Goal: Task Accomplishment & Management: Complete application form

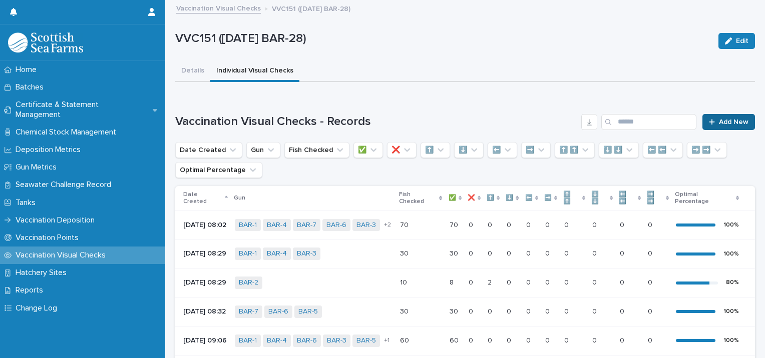
click at [719, 120] on span "Add New" at bounding box center [734, 122] width 30 height 7
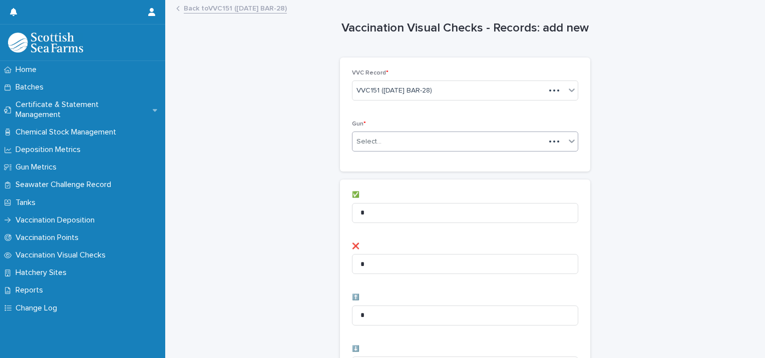
click at [400, 141] on div "Select..." at bounding box center [448, 142] width 193 height 17
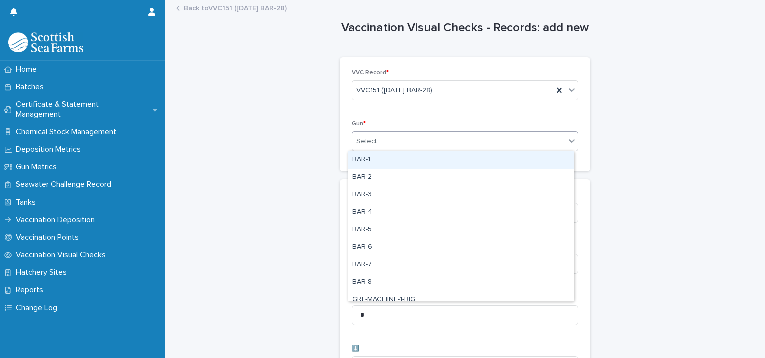
click at [414, 162] on div "BAR-1" at bounding box center [460, 161] width 225 height 18
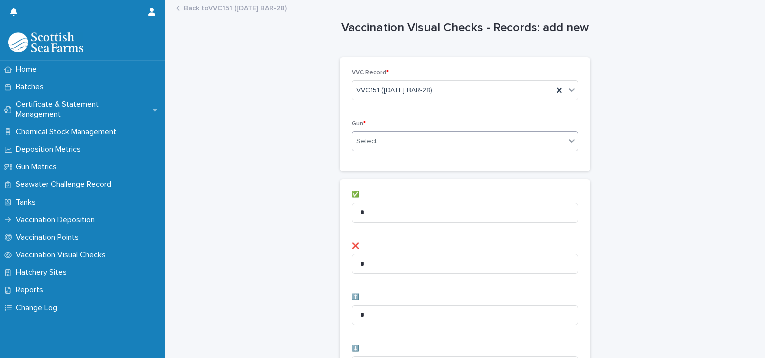
click at [457, 144] on div "Select..." at bounding box center [458, 142] width 213 height 17
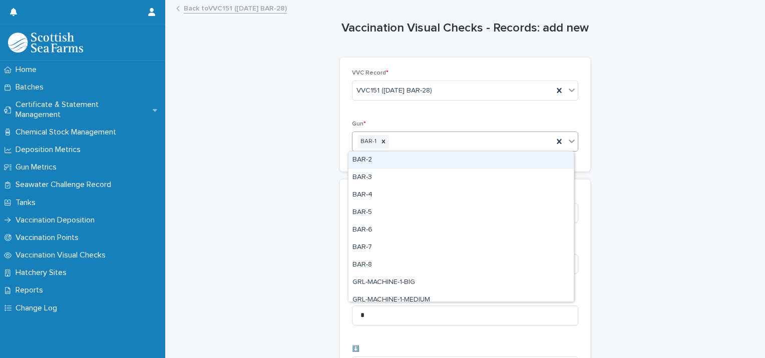
click at [451, 162] on div "BAR-2" at bounding box center [460, 161] width 225 height 18
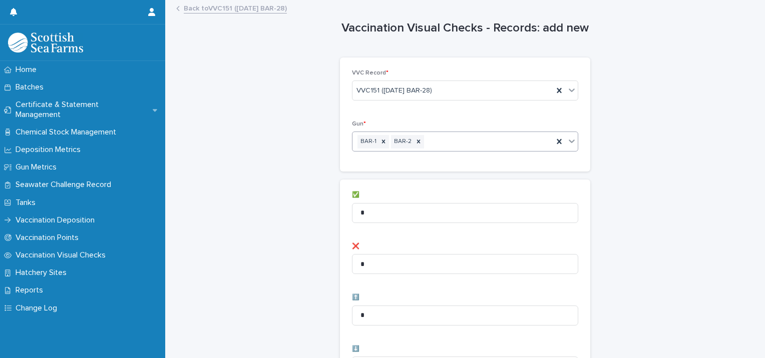
click at [502, 138] on div "BAR-1 BAR-2" at bounding box center [452, 142] width 201 height 18
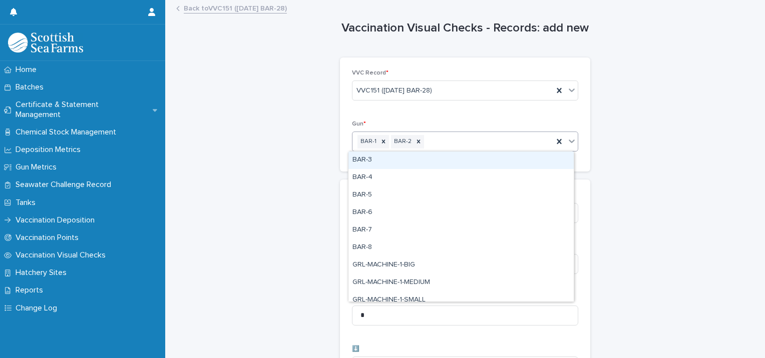
click at [478, 159] on div "BAR-3" at bounding box center [460, 161] width 225 height 18
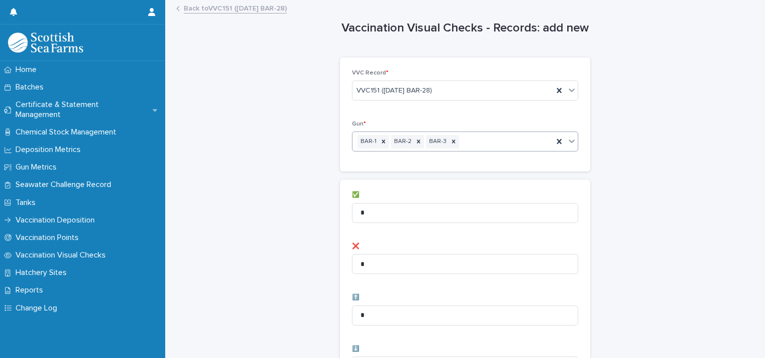
click at [499, 144] on div "BAR-1 BAR-2 BAR-3" at bounding box center [452, 142] width 201 height 18
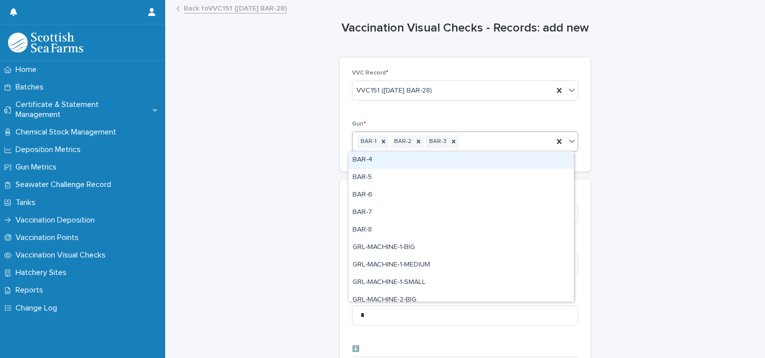
click at [481, 160] on div "BAR-4" at bounding box center [460, 161] width 225 height 18
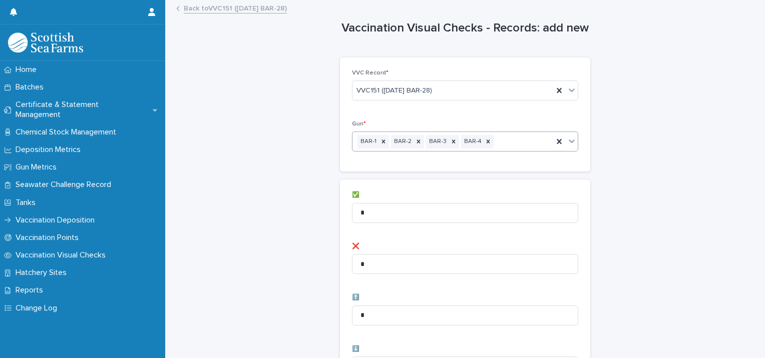
click at [510, 142] on div "BAR-1 BAR-2 BAR-3 BAR-4" at bounding box center [452, 142] width 201 height 18
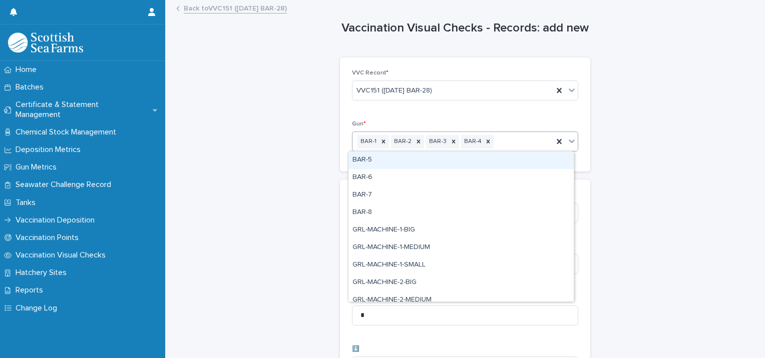
click at [496, 160] on div "BAR-5" at bounding box center [460, 161] width 225 height 18
click at [534, 143] on div "BAR-1 BAR-2 BAR-3 BAR-4 BAR-5" at bounding box center [452, 142] width 201 height 18
click at [523, 160] on div "BAR-6" at bounding box center [460, 161] width 225 height 18
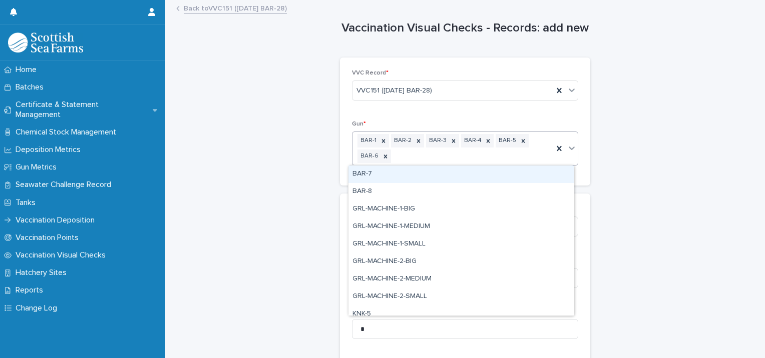
click at [522, 152] on div "BAR-1 BAR-2 BAR-3 BAR-4 BAR-5 BAR-6" at bounding box center [452, 148] width 201 height 33
drag, startPoint x: 485, startPoint y: 183, endPoint x: 487, endPoint y: 174, distance: 9.6
click at [487, 174] on div "BAR-7" at bounding box center [460, 175] width 225 height 18
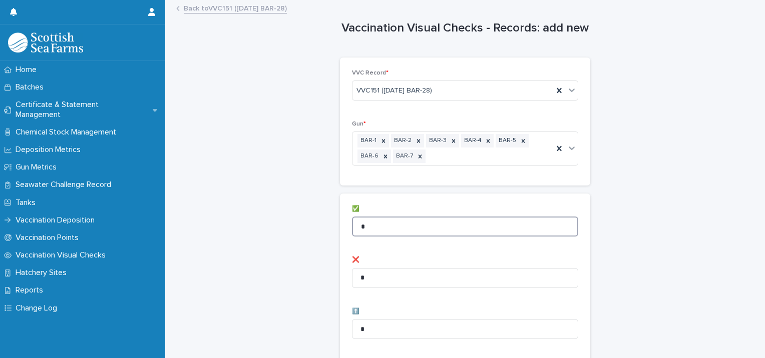
drag, startPoint x: 406, startPoint y: 229, endPoint x: 231, endPoint y: 228, distance: 174.6
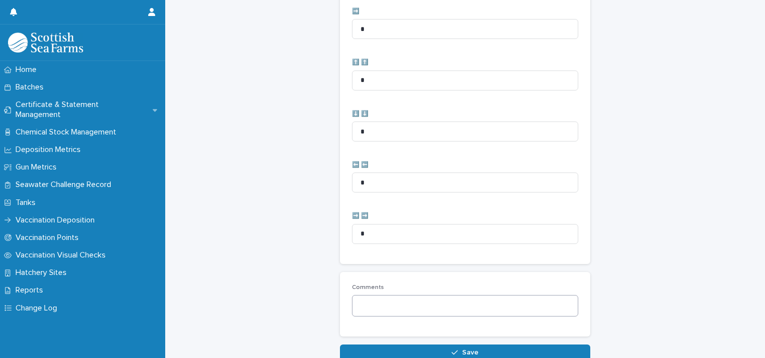
scroll to position [513, 0]
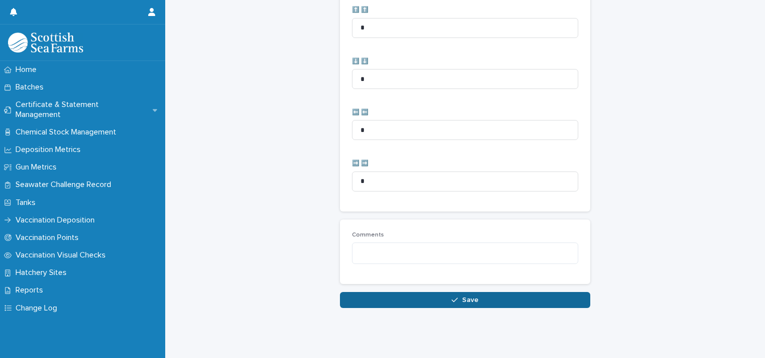
type input "**"
click at [436, 292] on button "Save" at bounding box center [465, 300] width 250 height 16
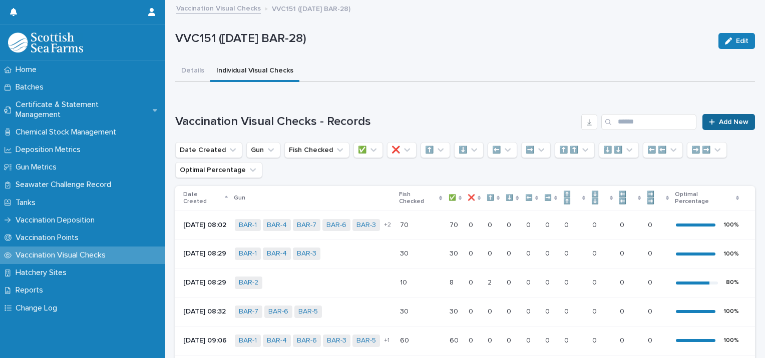
click at [738, 119] on span "Add New" at bounding box center [734, 122] width 30 height 7
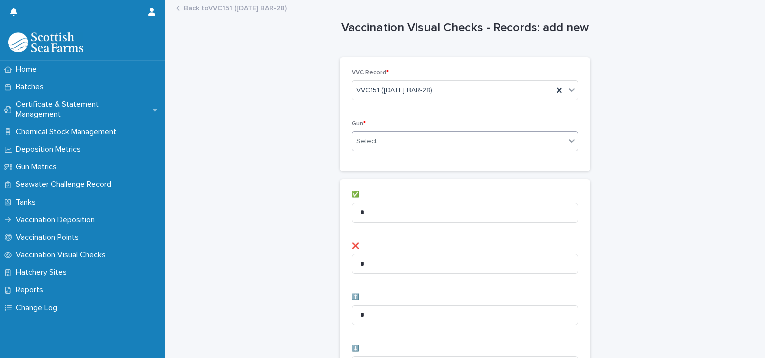
click at [424, 132] on div "Select..." at bounding box center [465, 142] width 226 height 20
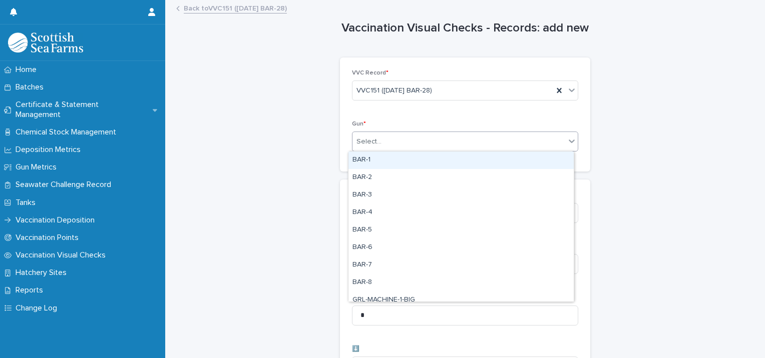
click at [416, 157] on div "BAR-1" at bounding box center [460, 161] width 225 height 18
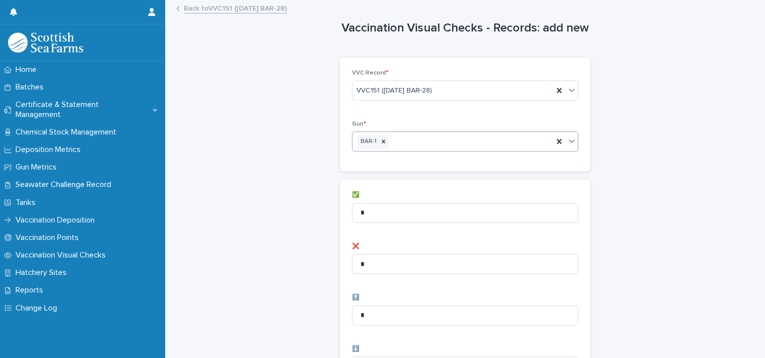
click at [452, 138] on div "BAR-1" at bounding box center [452, 142] width 201 height 18
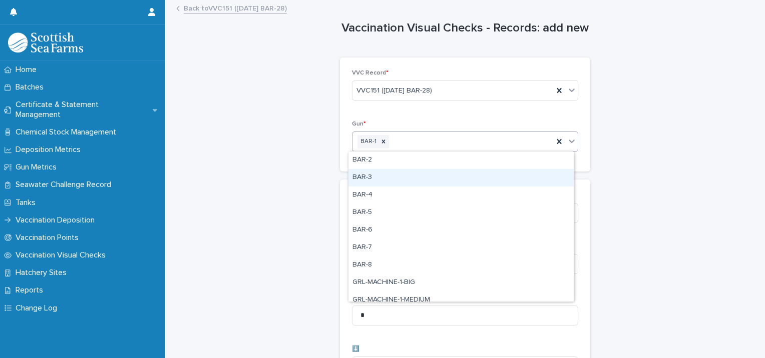
click at [436, 172] on div "BAR-3" at bounding box center [460, 178] width 225 height 18
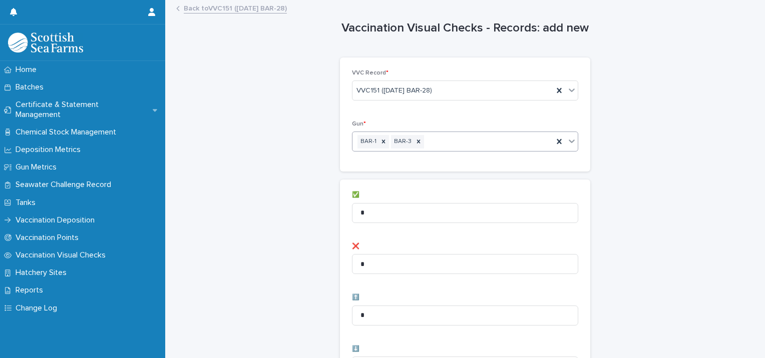
click at [463, 147] on div "BAR-1 BAR-3" at bounding box center [452, 142] width 201 height 18
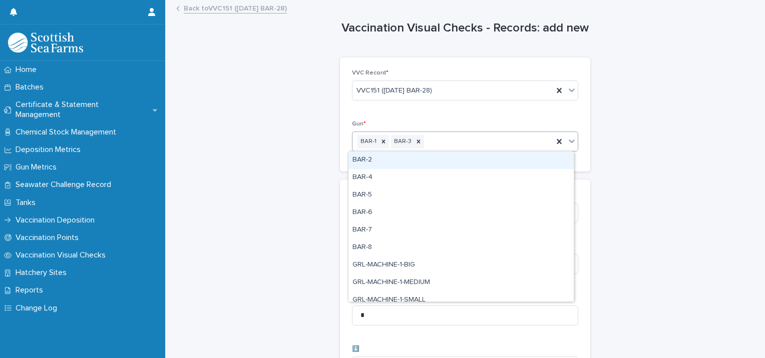
click at [444, 163] on div "BAR-2" at bounding box center [460, 161] width 225 height 18
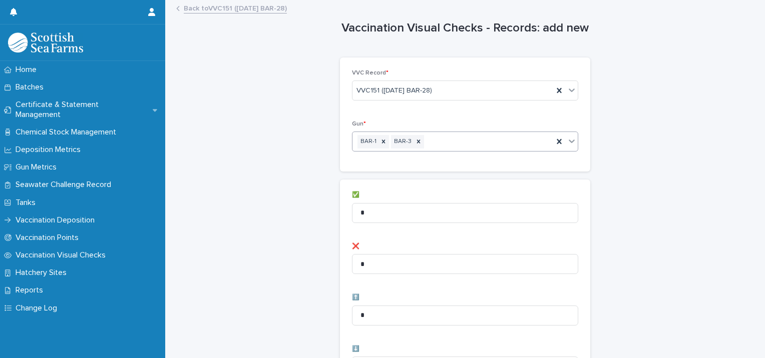
click at [502, 144] on div "BAR-1 BAR-3" at bounding box center [452, 142] width 201 height 18
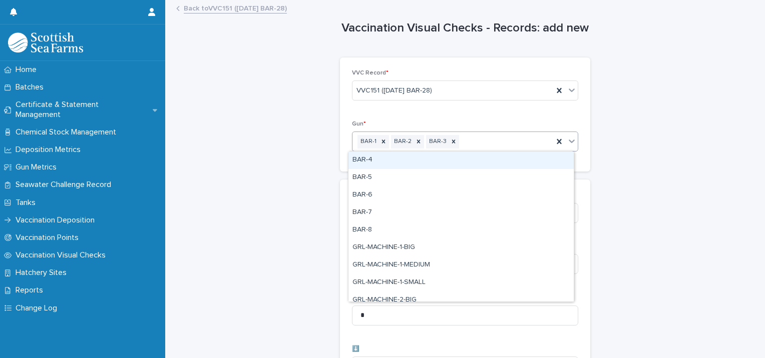
click at [476, 160] on div "BAR-4" at bounding box center [460, 161] width 225 height 18
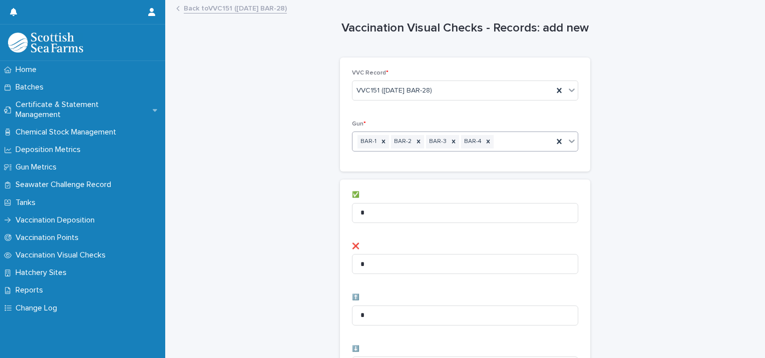
click at [504, 139] on div "BAR-1 BAR-2 BAR-3 BAR-4" at bounding box center [452, 142] width 201 height 18
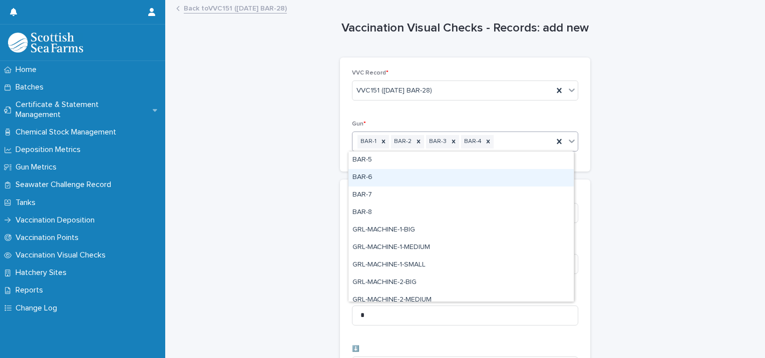
click at [480, 181] on div "BAR-6" at bounding box center [460, 178] width 225 height 18
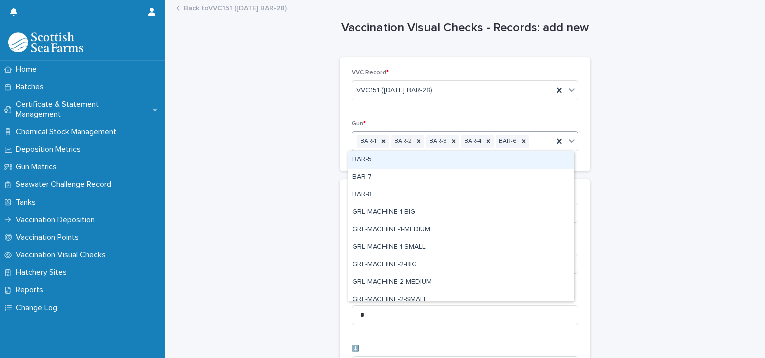
click at [530, 144] on div "BAR-1 BAR-2 BAR-3 BAR-4 BAR-6" at bounding box center [452, 142] width 201 height 18
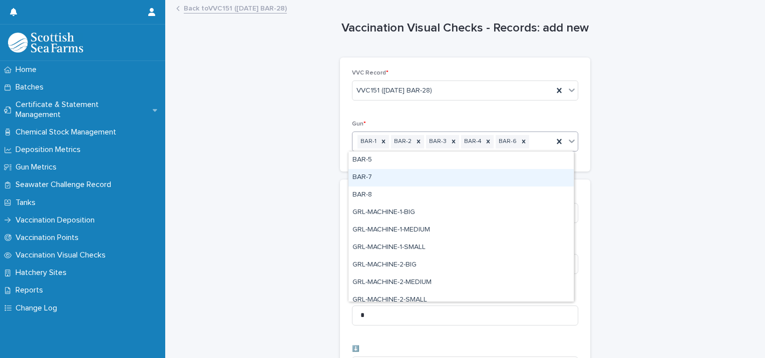
click at [492, 178] on div "BAR-7" at bounding box center [460, 178] width 225 height 18
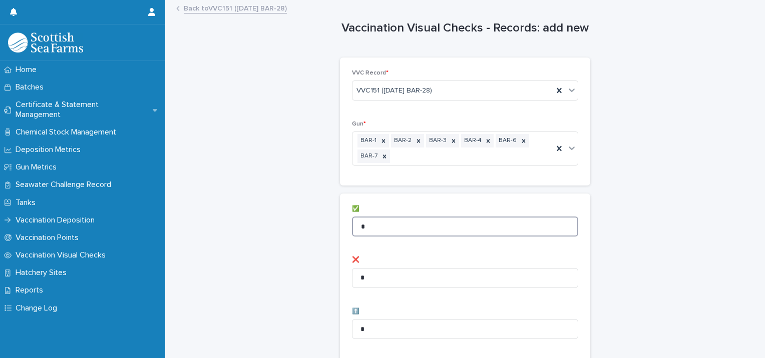
drag, startPoint x: 282, startPoint y: 220, endPoint x: 267, endPoint y: 222, distance: 15.6
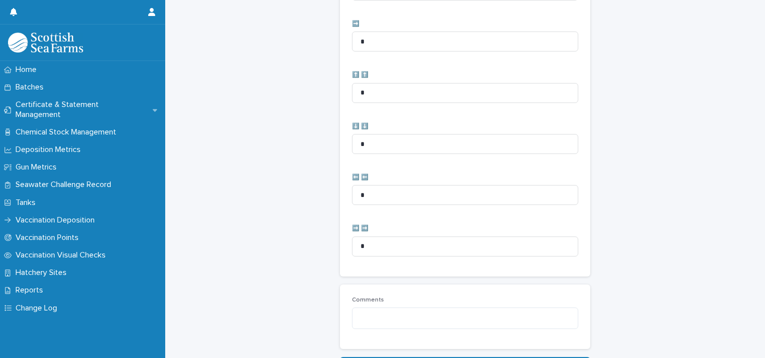
scroll to position [513, 0]
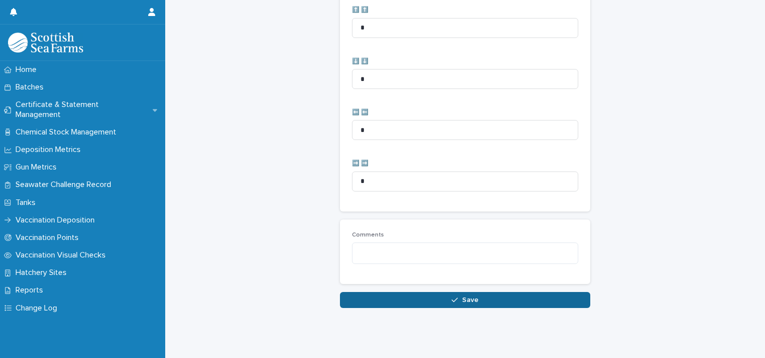
type input "**"
click at [418, 292] on button "Save" at bounding box center [465, 300] width 250 height 16
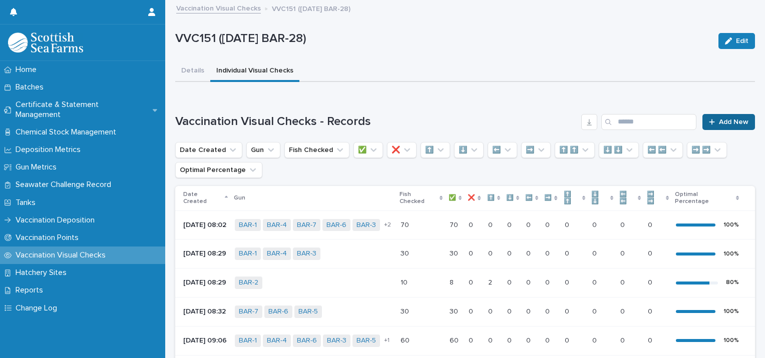
click at [719, 122] on span "Add New" at bounding box center [734, 122] width 30 height 7
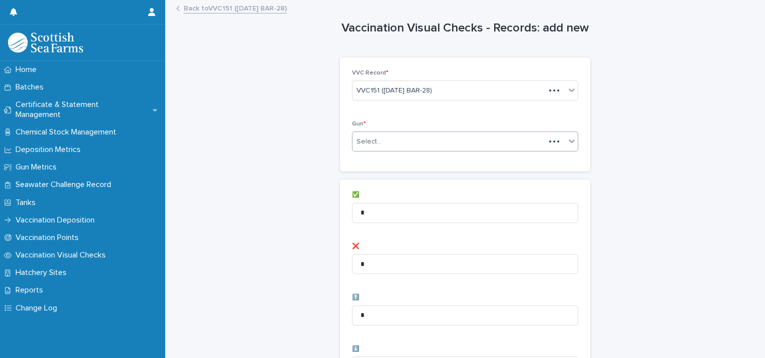
click at [456, 141] on div "Select..." at bounding box center [448, 142] width 193 height 17
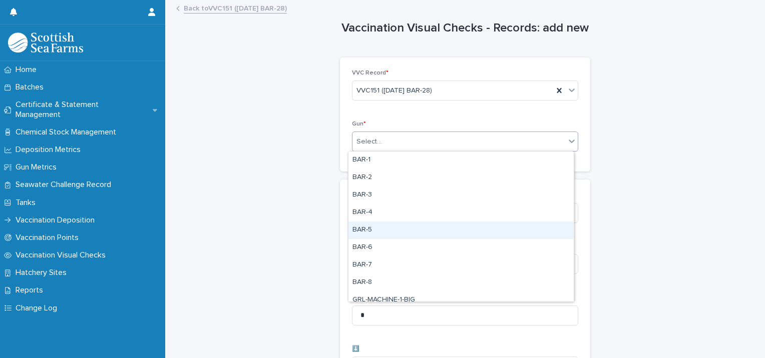
click at [376, 236] on div "BAR-5" at bounding box center [460, 231] width 225 height 18
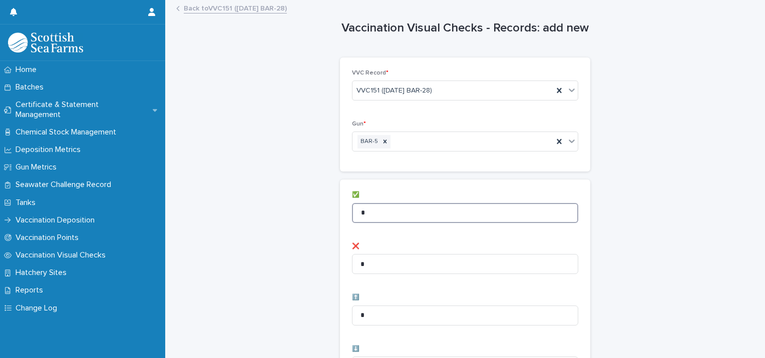
drag, startPoint x: 376, startPoint y: 212, endPoint x: 263, endPoint y: 205, distance: 113.3
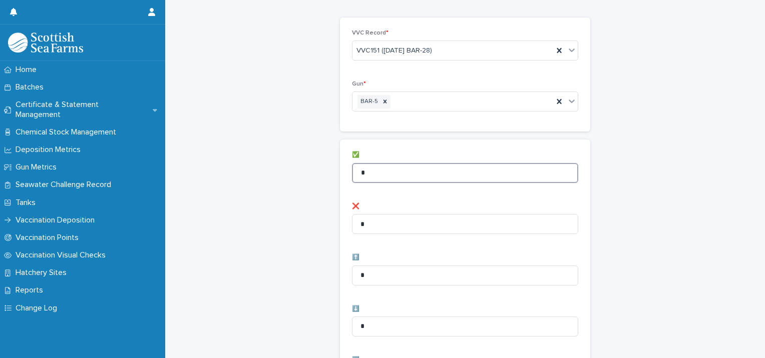
scroll to position [100, 0]
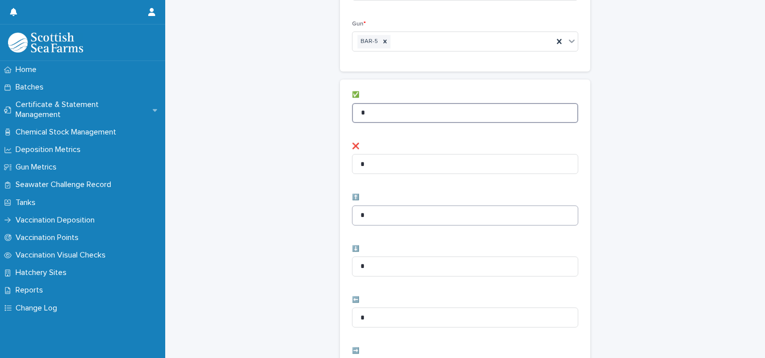
type input "*"
drag, startPoint x: 383, startPoint y: 215, endPoint x: 173, endPoint y: 188, distance: 211.8
click at [172, 188] on div "Loading... Saving… Loading... Saving… Vaccination Visual Checks - Records: add …" at bounding box center [464, 313] width 589 height 825
type input "*"
click at [554, 276] on div "⬇️ *" at bounding box center [465, 265] width 226 height 39
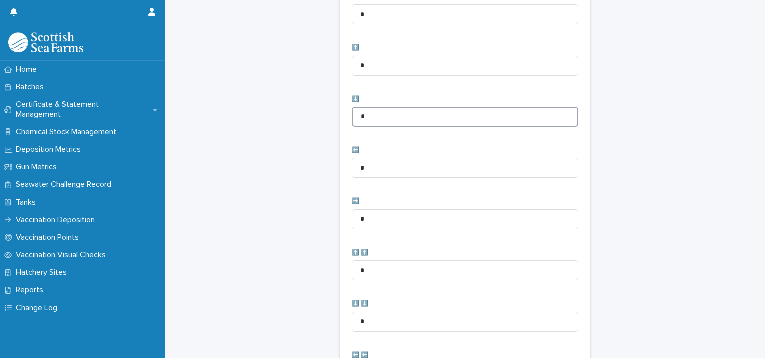
scroll to position [499, 0]
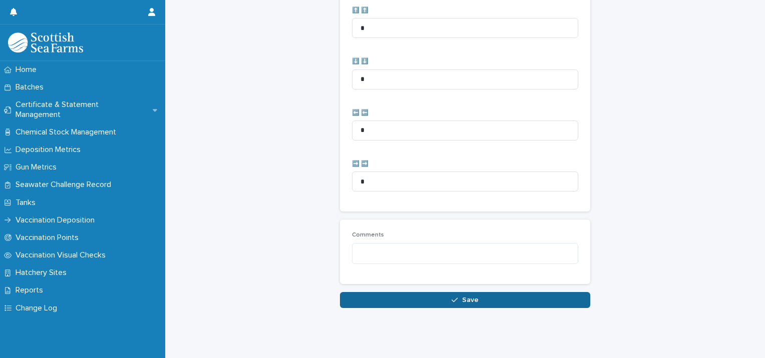
click at [501, 296] on button "Save" at bounding box center [465, 300] width 250 height 16
